Goal: Book appointment/travel/reservation

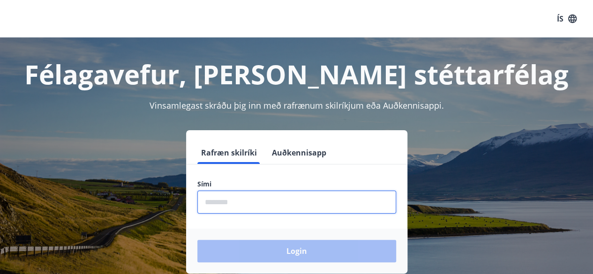
click at [265, 197] on input "phone" at bounding box center [296, 202] width 199 height 23
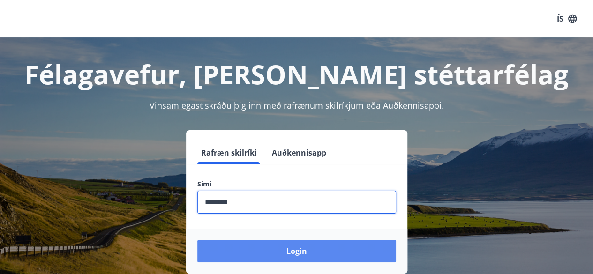
type input "********"
click at [285, 245] on button "Login" at bounding box center [296, 251] width 199 height 23
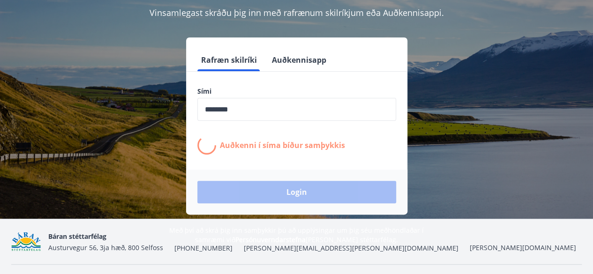
scroll to position [94, 0]
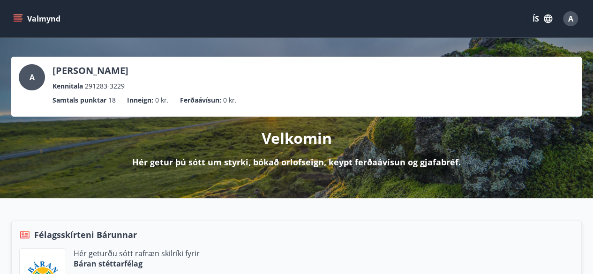
click at [20, 15] on icon "menu" at bounding box center [17, 18] width 9 height 9
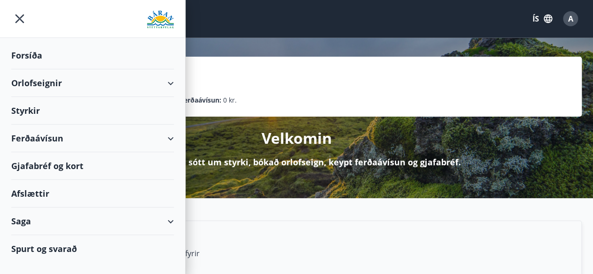
click at [173, 80] on div "Orlofseignir" at bounding box center [92, 83] width 163 height 28
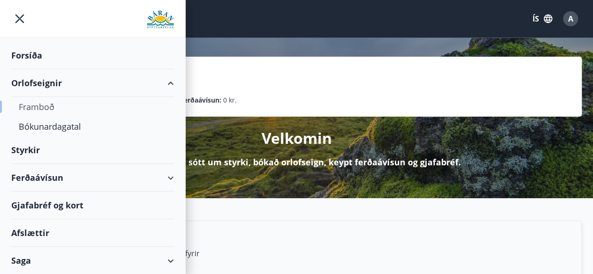
click at [46, 105] on div "Framboð" at bounding box center [93, 107] width 148 height 20
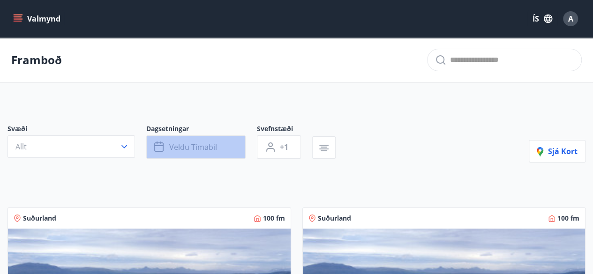
click at [223, 151] on button "Veldu tímabil" at bounding box center [195, 146] width 99 height 23
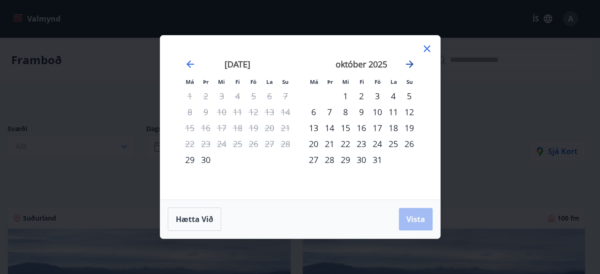
click at [409, 64] on icon "Move forward to switch to the next month." at bounding box center [410, 64] width 8 height 8
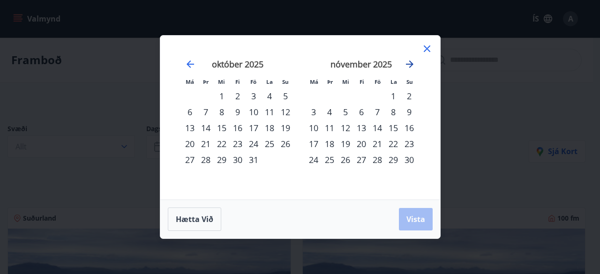
click at [409, 64] on icon "Move forward to switch to the next month." at bounding box center [410, 64] width 8 height 8
click at [312, 159] on div "29" at bounding box center [314, 160] width 16 height 16
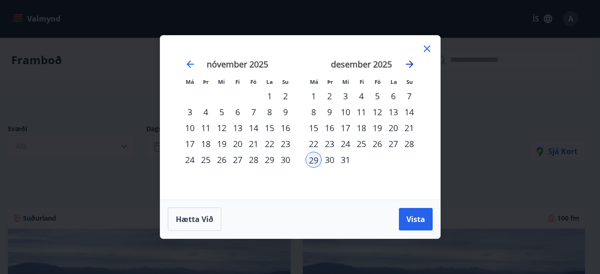
click at [407, 64] on icon "Move forward to switch to the next month." at bounding box center [410, 64] width 8 height 8
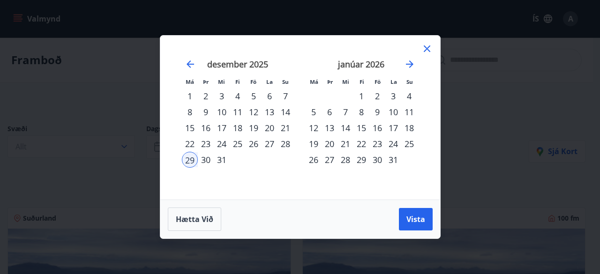
click at [410, 97] on div "4" at bounding box center [409, 96] width 16 height 16
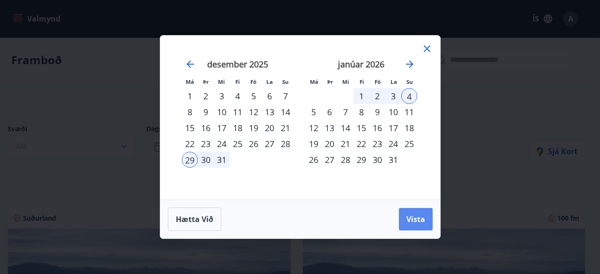
click at [419, 218] on span "Vista" at bounding box center [415, 219] width 19 height 10
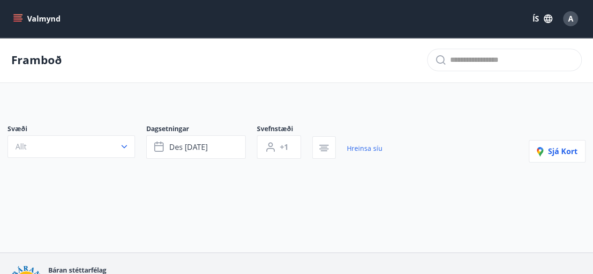
click at [20, 16] on icon "menu" at bounding box center [18, 16] width 8 height 1
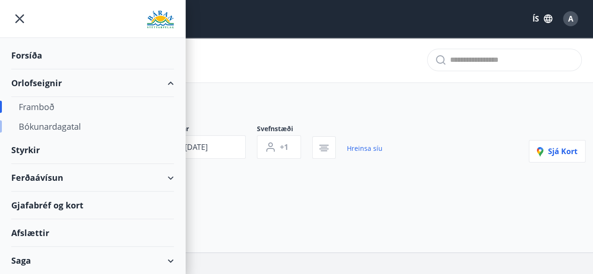
click at [40, 129] on div "Bókunardagatal" at bounding box center [93, 127] width 148 height 20
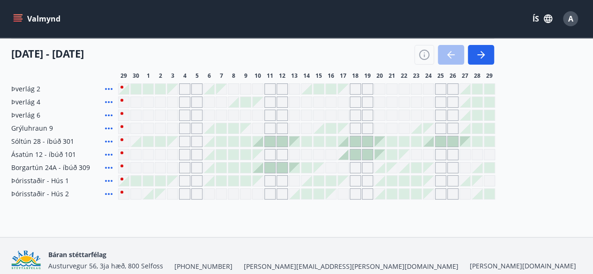
scroll to position [60, 0]
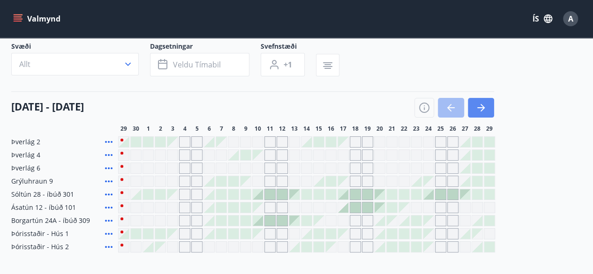
click at [481, 107] on icon "button" at bounding box center [481, 107] width 8 height 1
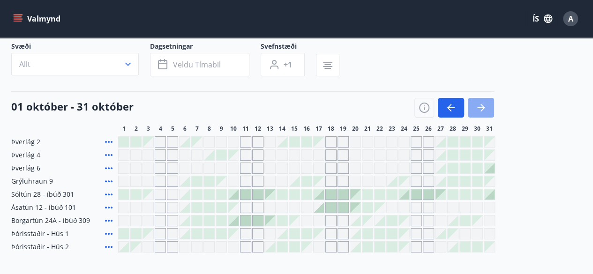
click at [481, 107] on icon "button" at bounding box center [481, 107] width 8 height 1
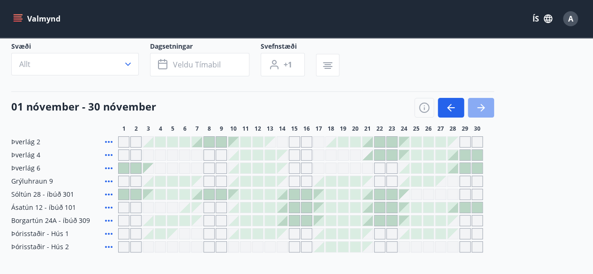
click at [481, 107] on icon "button" at bounding box center [481, 107] width 8 height 1
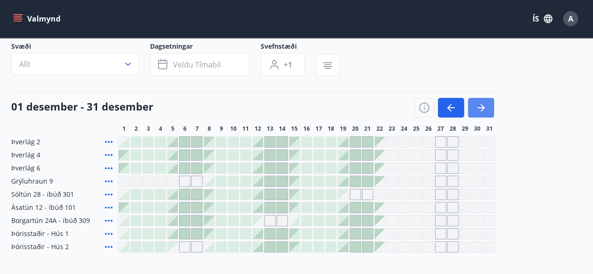
click at [481, 107] on icon "button" at bounding box center [481, 107] width 8 height 1
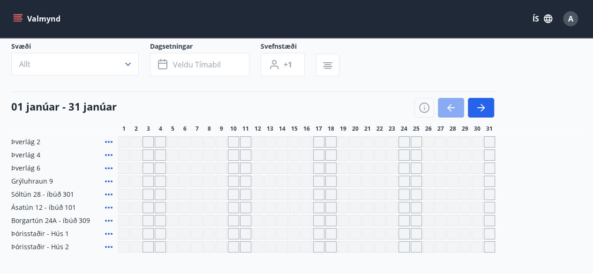
click at [453, 106] on icon "button" at bounding box center [450, 107] width 11 height 11
